Goal: Check status: Check status

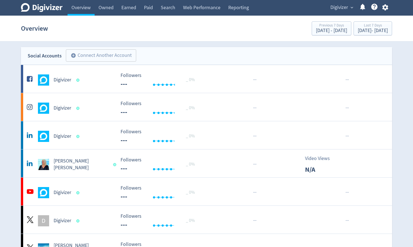
click at [343, 7] on span "Digivizer" at bounding box center [339, 7] width 18 height 9
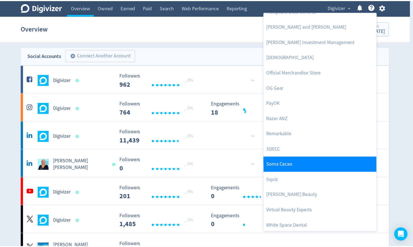
scroll to position [562, 0]
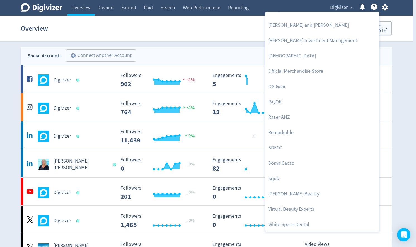
click at [394, 58] on div at bounding box center [208, 123] width 416 height 247
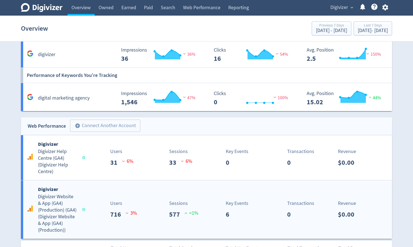
scroll to position [617, 0]
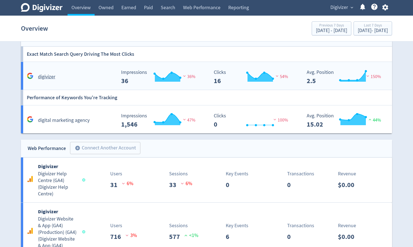
click at [48, 76] on h5 "digivizer" at bounding box center [46, 77] width 17 height 7
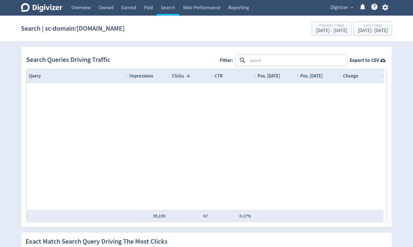
scroll to position [323, 0]
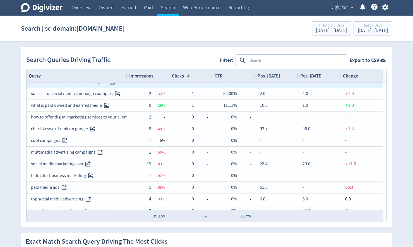
click at [352, 77] on span "Change" at bounding box center [350, 76] width 15 height 6
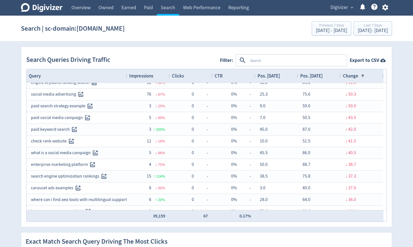
scroll to position [0, 0]
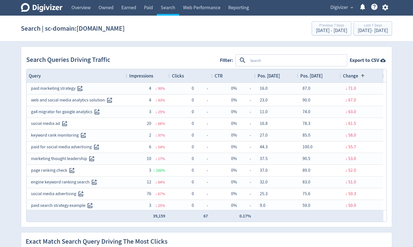
click at [364, 76] on div "Change 1" at bounding box center [362, 76] width 38 height 11
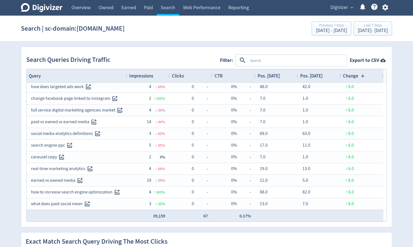
click at [342, 12] on div "Digivizer expand_more Help Center - Searchable support on using Digivizer" at bounding box center [358, 8] width 68 height 16
click at [342, 8] on span "Digivizer" at bounding box center [339, 7] width 18 height 9
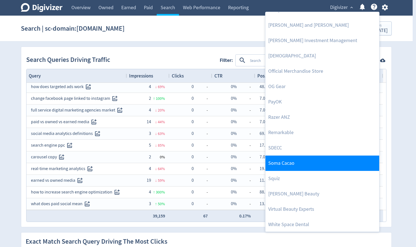
click at [292, 168] on link "Soma Cacao" at bounding box center [322, 163] width 114 height 15
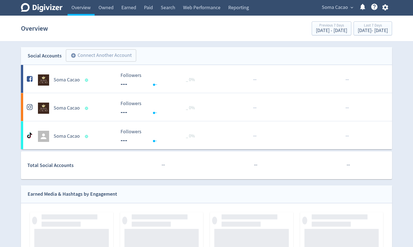
click at [333, 7] on span "Soma Cacao" at bounding box center [334, 7] width 26 height 9
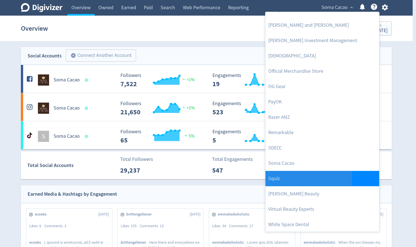
click at [299, 176] on link "Squiz" at bounding box center [322, 178] width 114 height 15
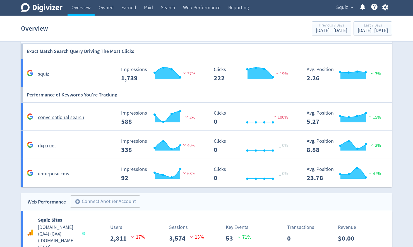
scroll to position [375, 0]
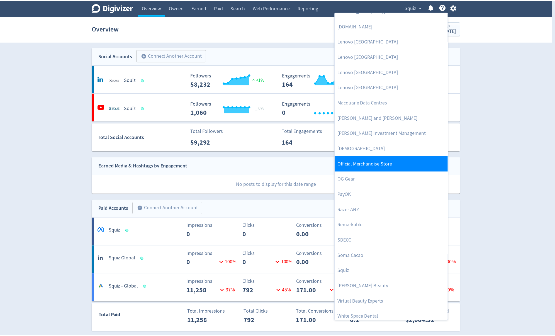
scroll to position [473, 0]
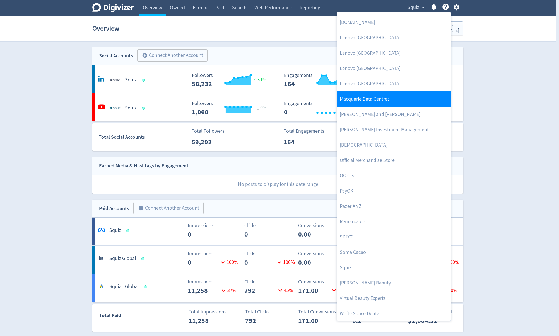
click at [376, 101] on link "Macquarie Data Centres" at bounding box center [394, 98] width 114 height 15
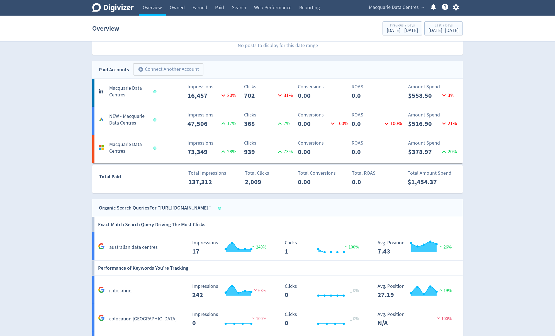
scroll to position [179, 0]
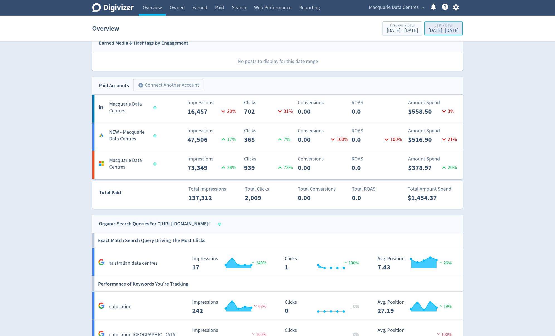
click at [429, 29] on div "[DATE] - [DATE]" at bounding box center [444, 30] width 30 height 5
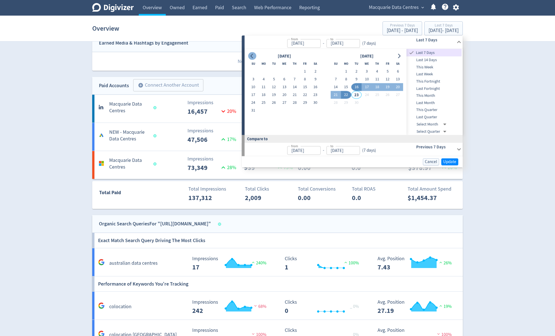
click at [251, 57] on icon "Go to previous month" at bounding box center [252, 56] width 3 height 4
click at [250, 55] on icon "Go to previous month" at bounding box center [252, 56] width 4 height 4
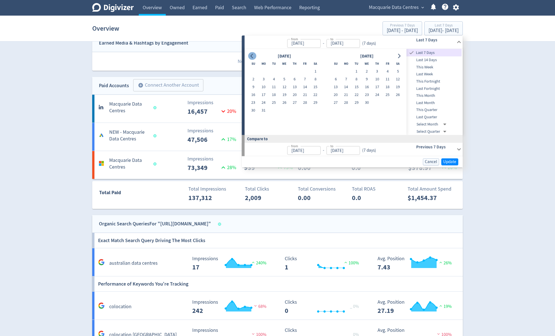
click at [253, 55] on icon "Go to previous month" at bounding box center [252, 56] width 4 height 4
click at [281, 69] on button "1" at bounding box center [284, 72] width 10 height 8
type input "[DATE]"
click at [397, 55] on button "Go to next month" at bounding box center [399, 56] width 8 height 8
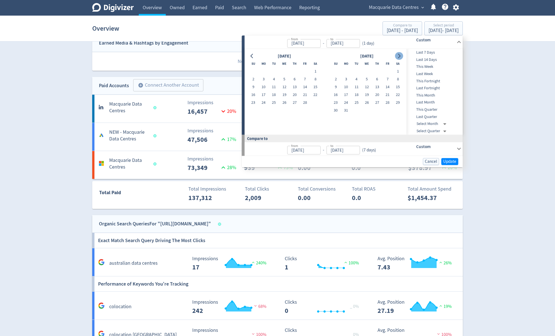
click at [397, 55] on button "Go to next month" at bounding box center [399, 56] width 8 height 8
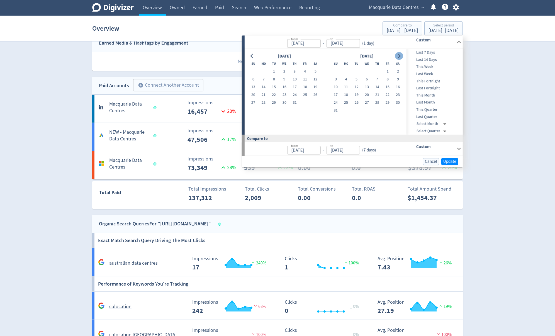
click at [397, 55] on button "Go to next month" at bounding box center [399, 56] width 8 height 8
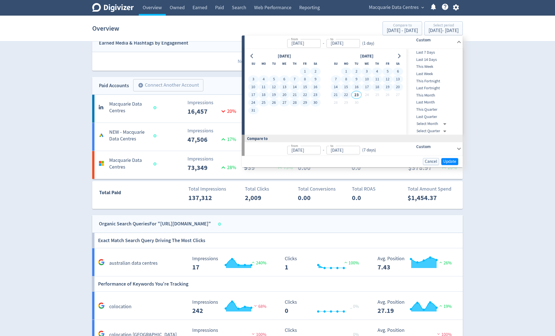
click at [348, 95] on button "22" at bounding box center [346, 95] width 10 height 8
type input "[DATE]"
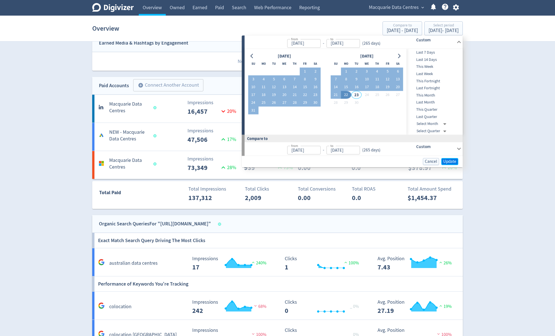
click at [451, 158] on button "Update" at bounding box center [450, 161] width 17 height 7
